Goal: Navigation & Orientation: Understand site structure

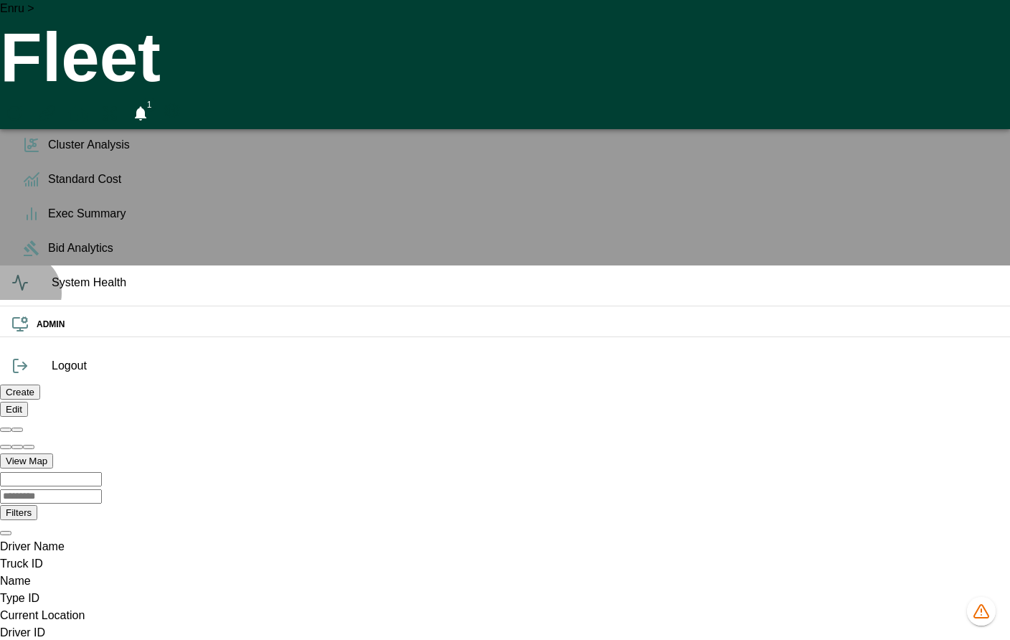
click at [52, 291] on span "System Health" at bounding box center [525, 282] width 947 height 17
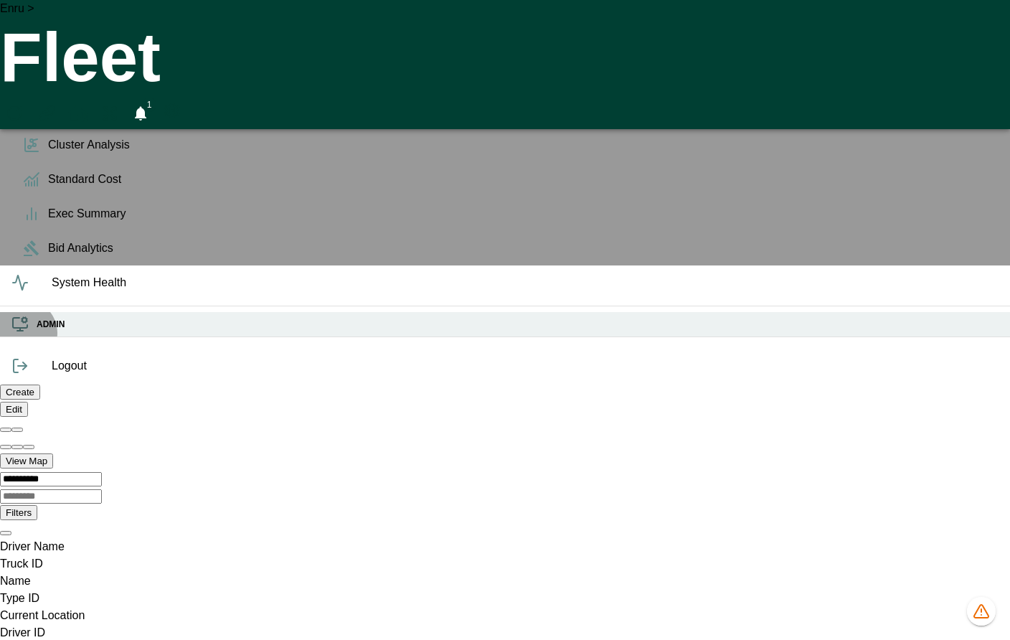
scroll to position [0, 85]
click at [23, 331] on icon at bounding box center [20, 331] width 6 height 0
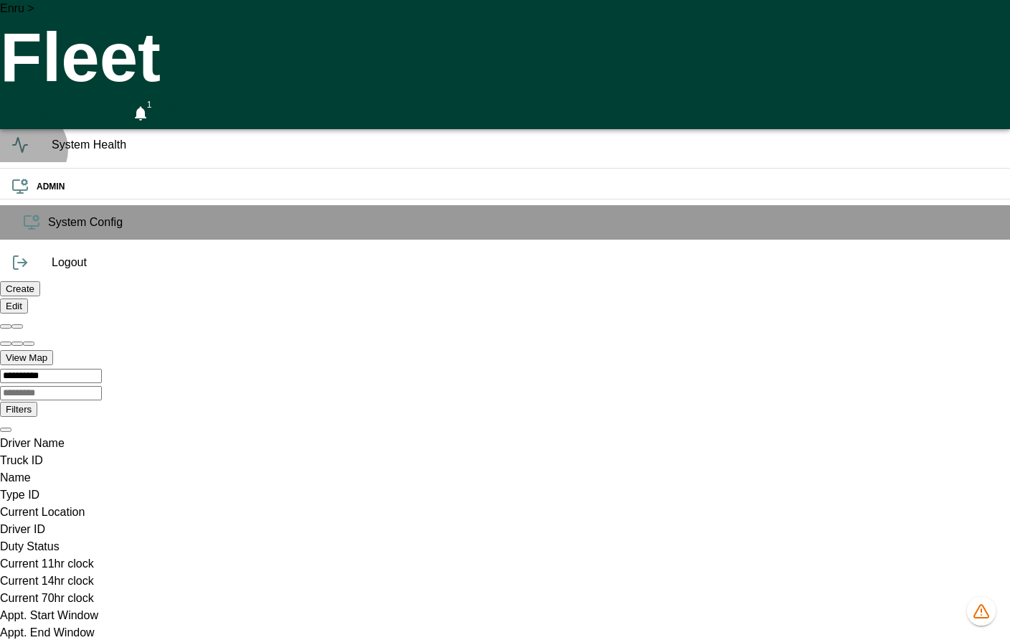
click at [27, 154] on icon at bounding box center [19, 144] width 17 height 17
click at [37, 116] on h6 "Analytics" at bounding box center [518, 109] width 962 height 14
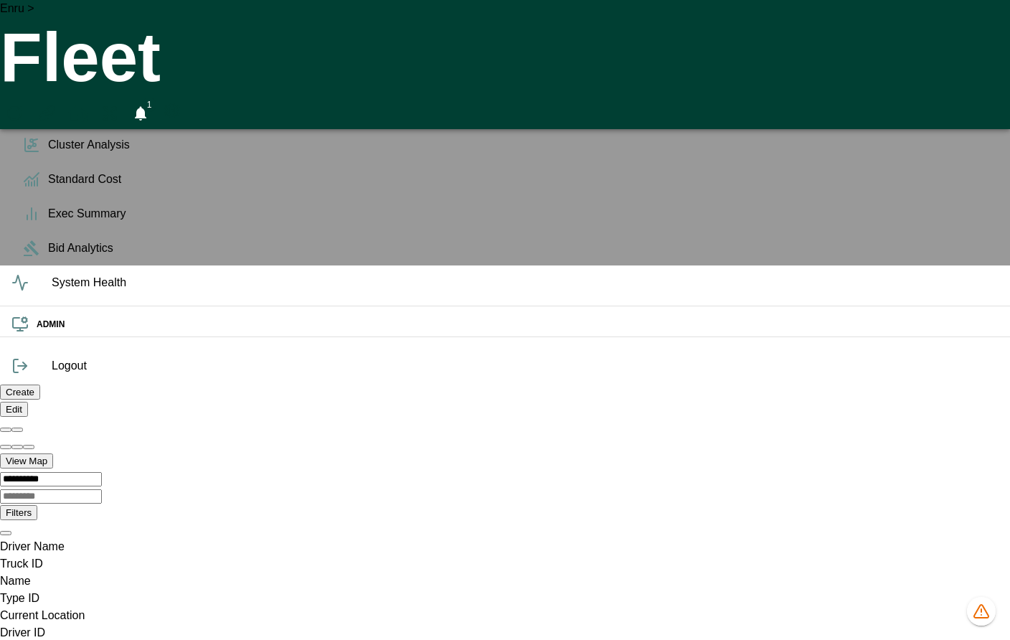
click at [37, 78] on h6 "OPS" at bounding box center [518, 71] width 962 height 14
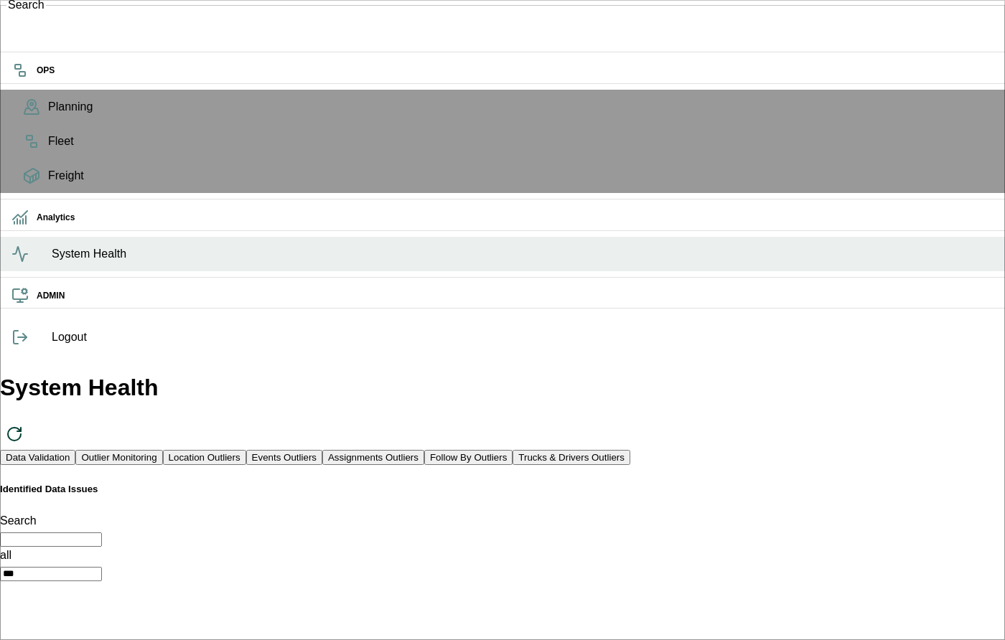
click at [14, 233] on ul "OPS Planning Fleet Freight Analytics System Health ADMIN" at bounding box center [502, 186] width 1005 height 268
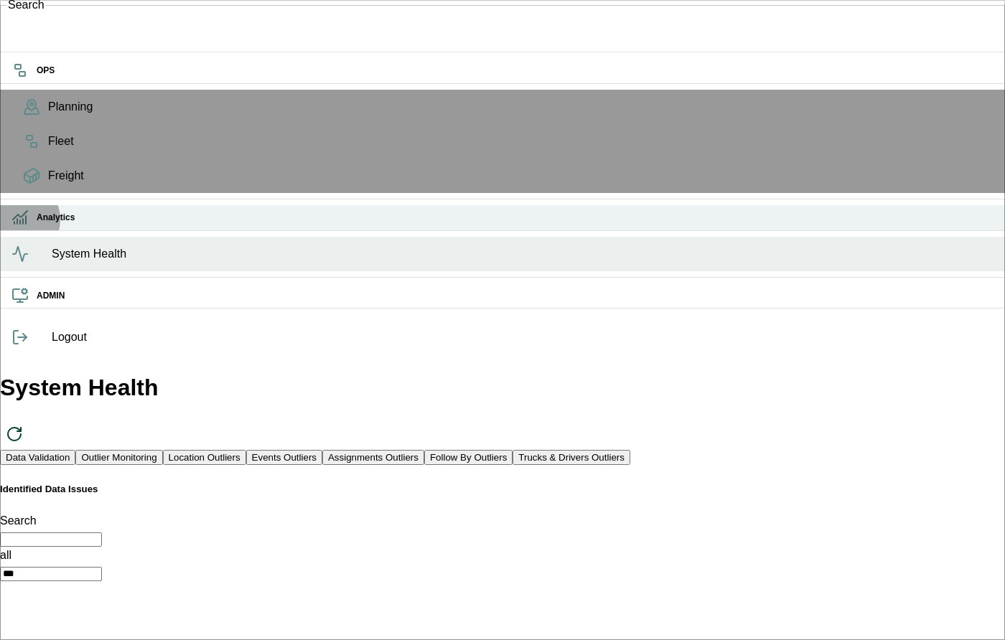
click at [18, 226] on icon at bounding box center [19, 217] width 17 height 17
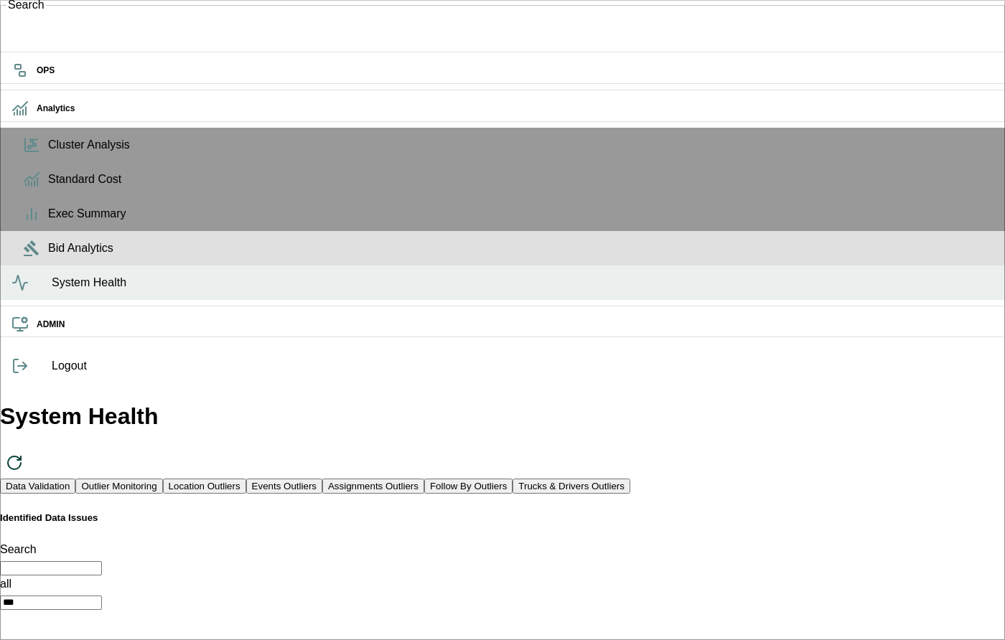
click at [48, 257] on span "Bid Analytics" at bounding box center [520, 248] width 945 height 17
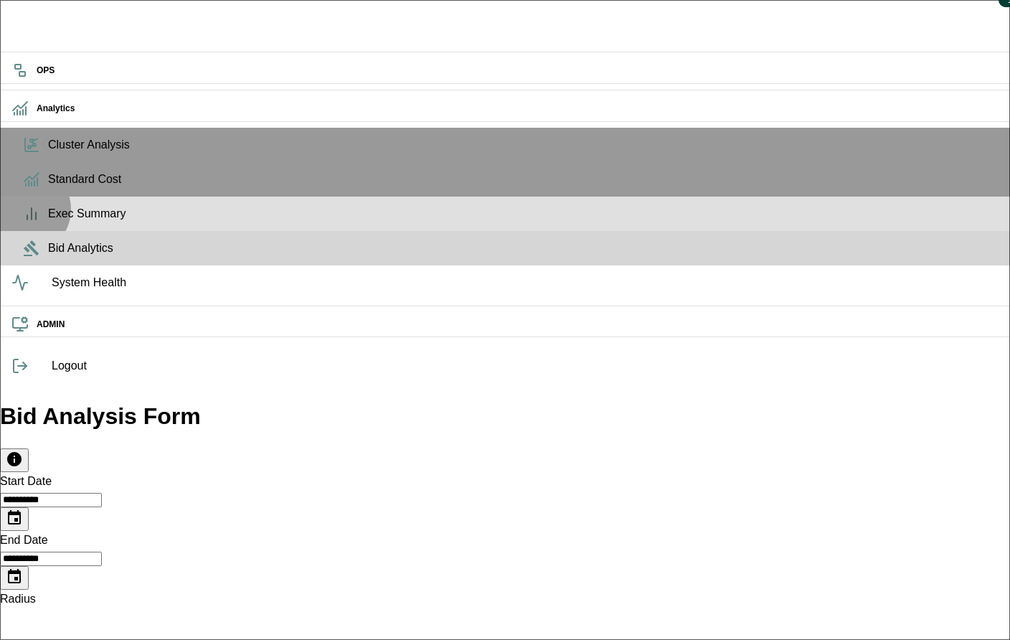
click at [32, 220] on line at bounding box center [32, 213] width 0 height 11
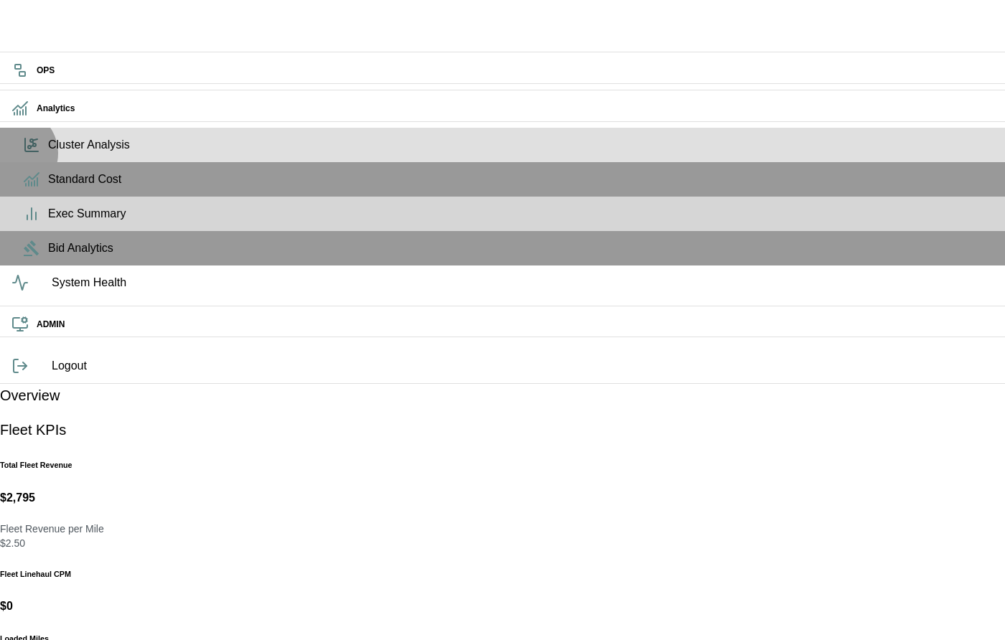
click at [48, 154] on span "Cluster Analysis" at bounding box center [520, 144] width 945 height 17
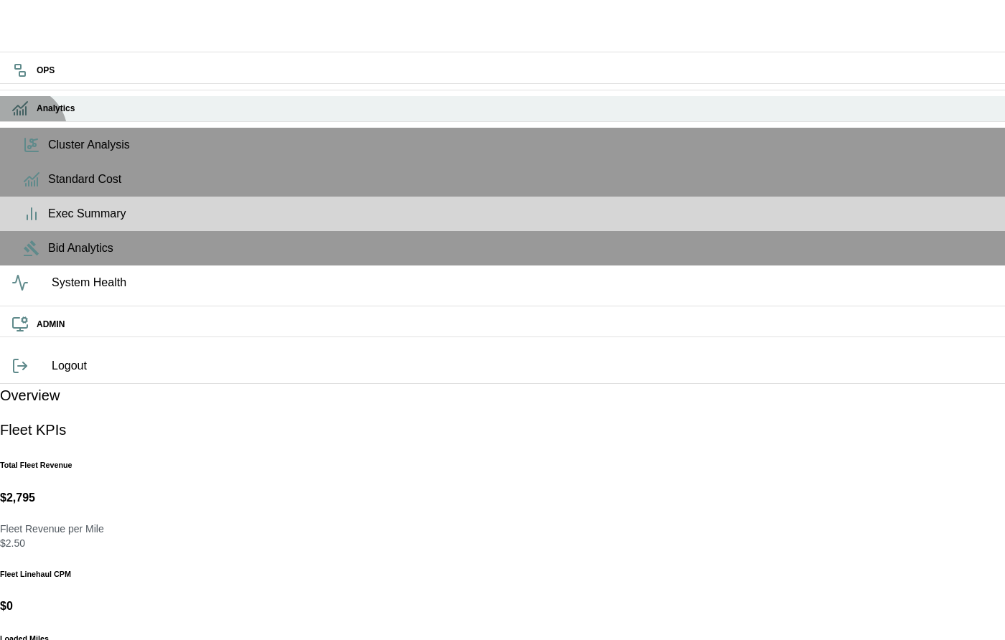
click at [20, 121] on div "Analytics" at bounding box center [502, 108] width 1005 height 25
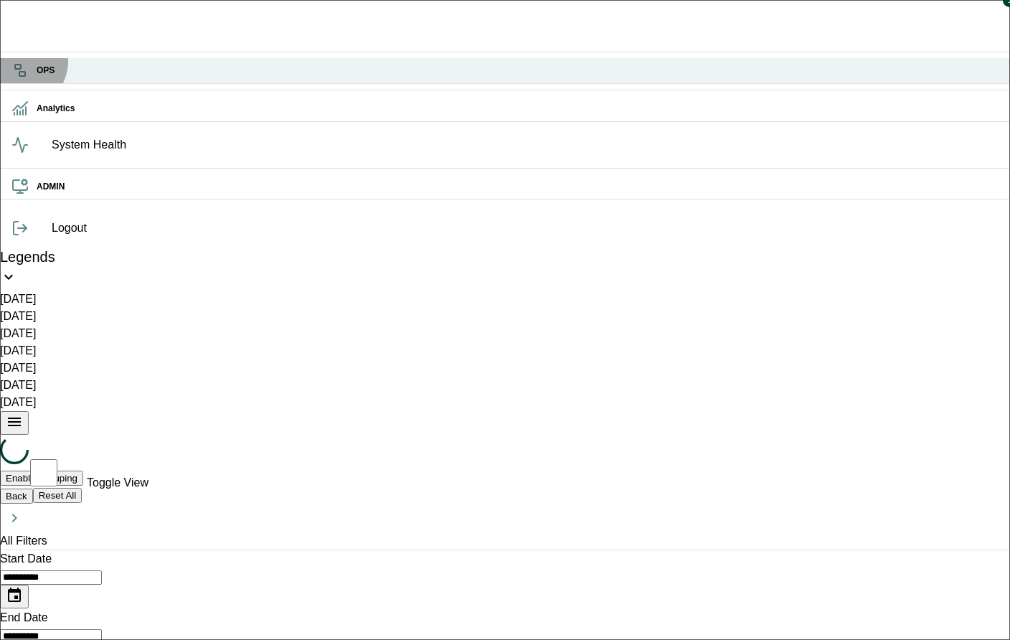
click at [18, 60] on div "OPS" at bounding box center [505, 70] width 1010 height 25
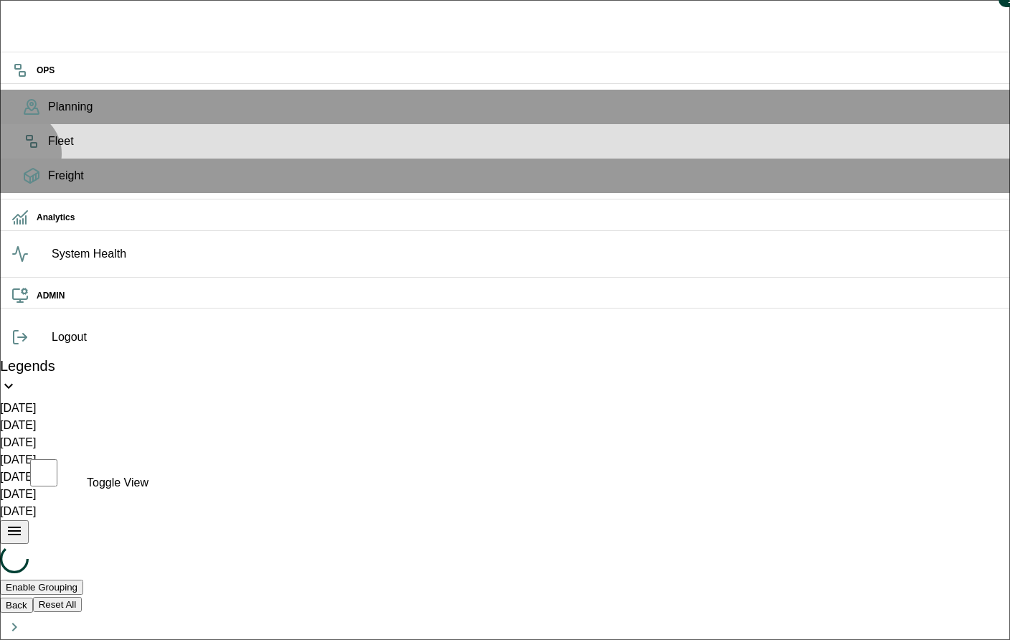
click at [48, 150] on span "Fleet" at bounding box center [523, 141] width 951 height 17
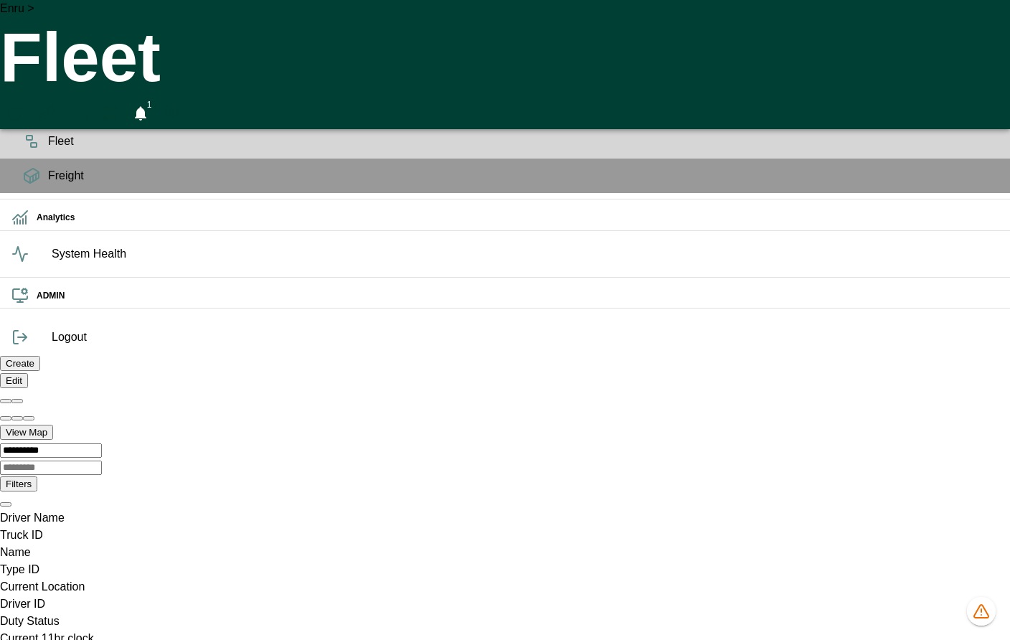
click at [18, 100] on ul "OPS Planning Fleet Freight Analytics System Health ADMIN" at bounding box center [505, 186] width 1010 height 268
click at [27, 111] on icon at bounding box center [31, 105] width 9 height 11
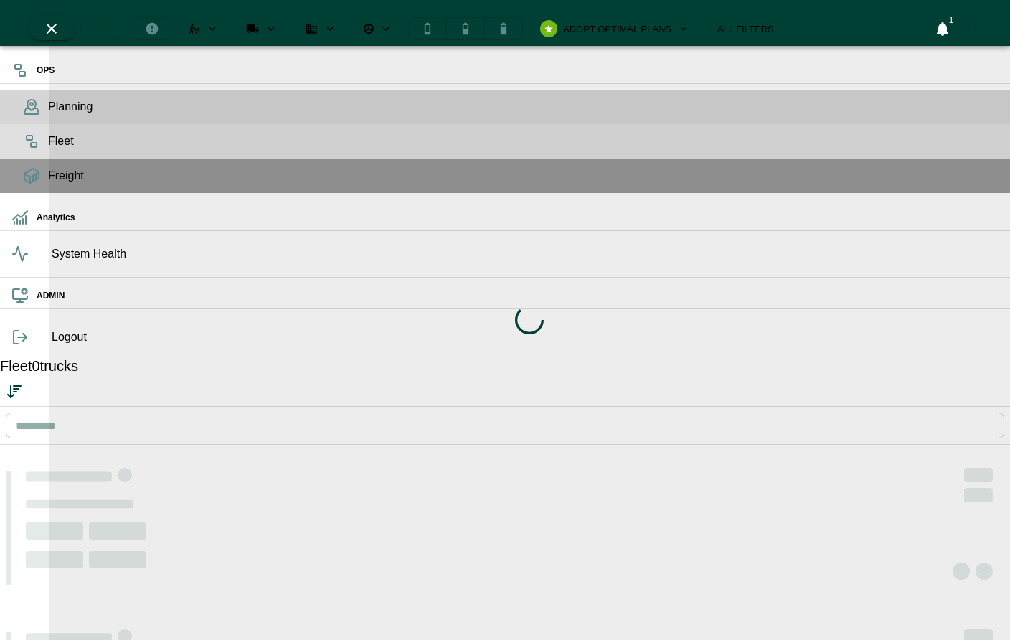
click at [23, 150] on icon at bounding box center [31, 141] width 17 height 17
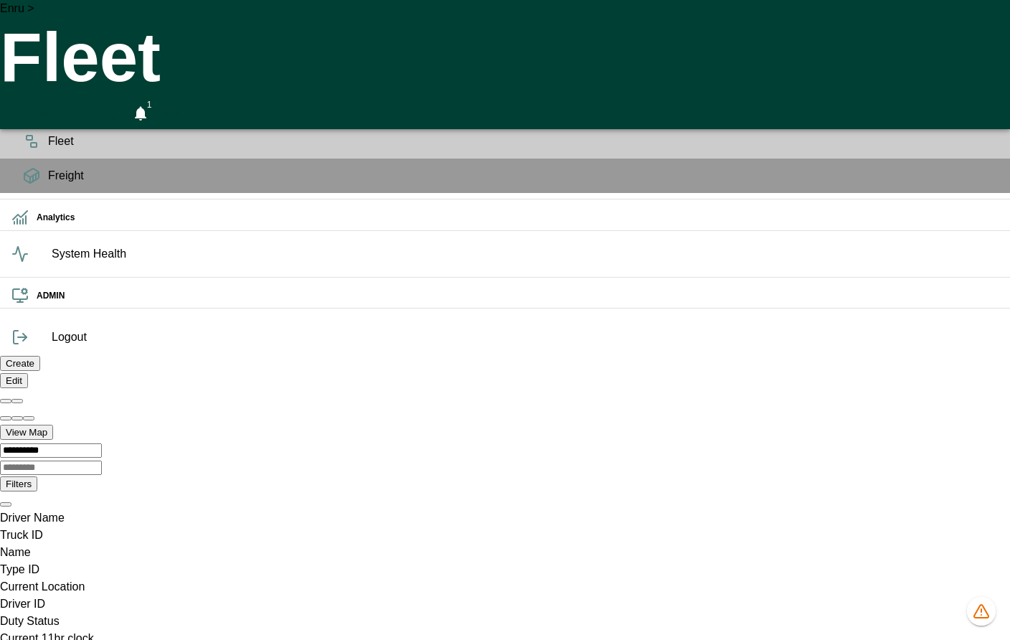
scroll to position [0, 1021491]
